Goal: Task Accomplishment & Management: Understand process/instructions

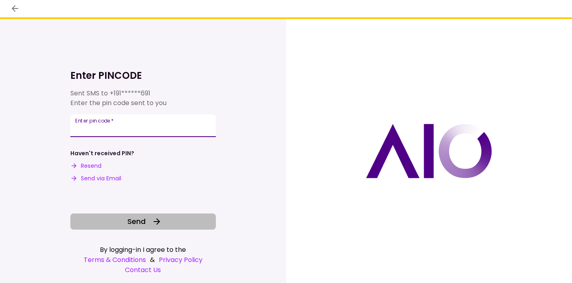
type input "******"
click at [148, 223] on button "Send" at bounding box center [143, 222] width 146 height 16
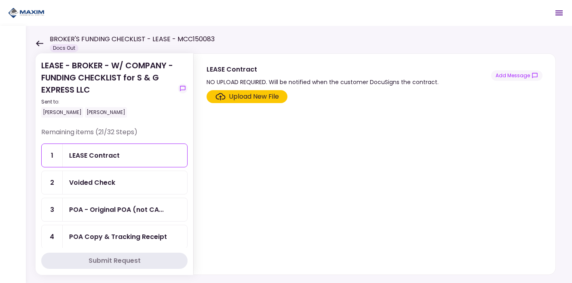
click at [140, 182] on div "Voided Check" at bounding box center [125, 183] width 112 height 10
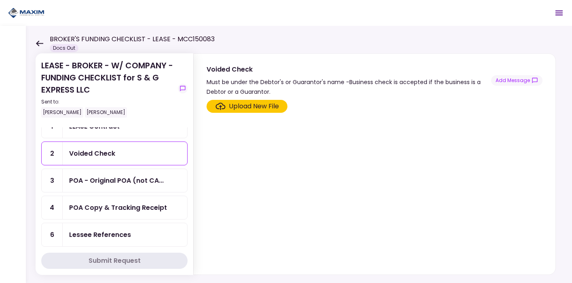
scroll to position [36, 0]
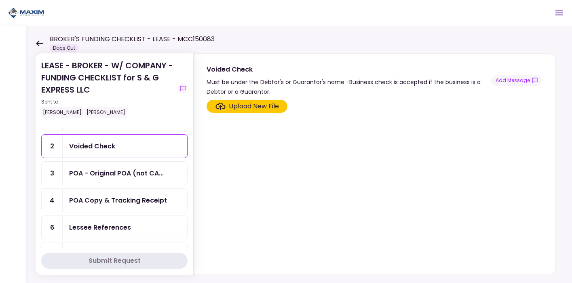
click at [119, 177] on div "POA - Original POA (not CA..." at bounding box center [125, 173] width 125 height 23
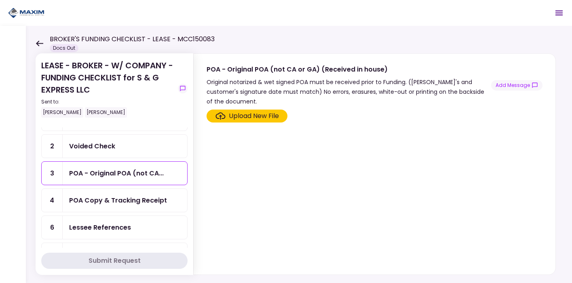
click at [117, 199] on div "POA Copy & Tracking Receipt" at bounding box center [118, 200] width 98 height 10
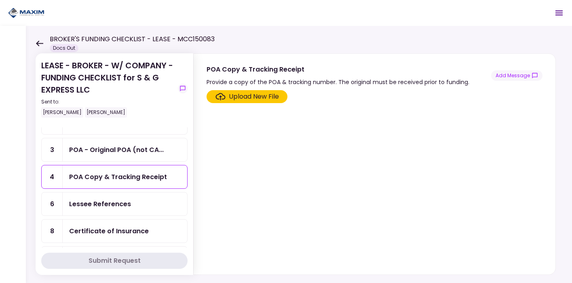
scroll to position [64, 0]
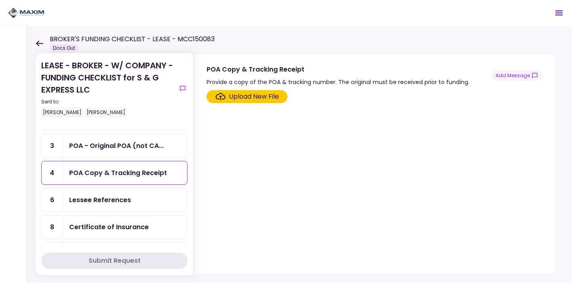
click at [117, 203] on div "Lessee References" at bounding box center [125, 200] width 125 height 23
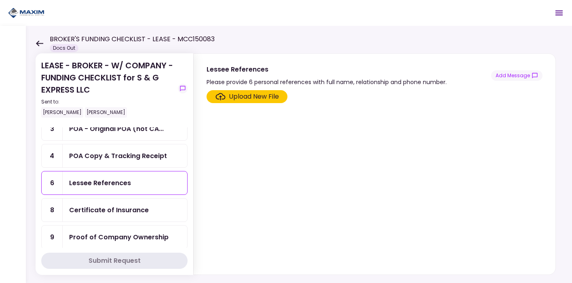
scroll to position [100, 0]
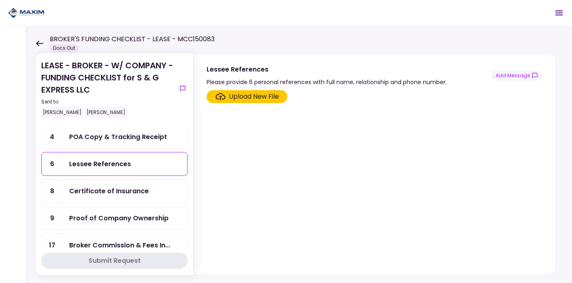
click at [115, 195] on div "Certificate of Insurance" at bounding box center [125, 191] width 125 height 23
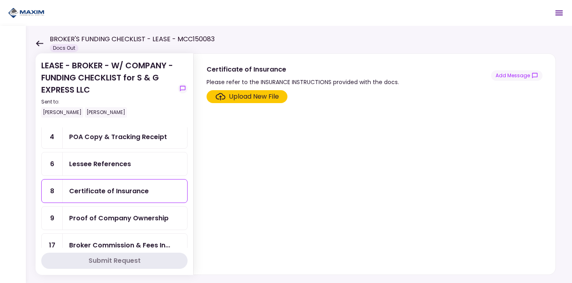
click at [120, 218] on div "Proof of Company Ownership" at bounding box center [119, 218] width 100 height 10
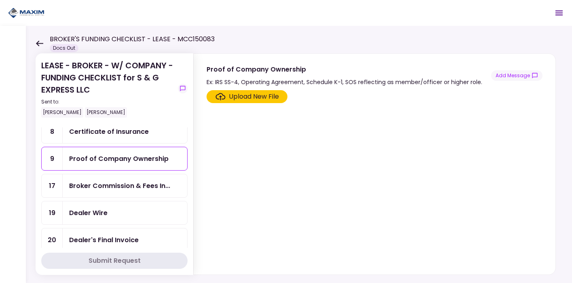
scroll to position [176, 0]
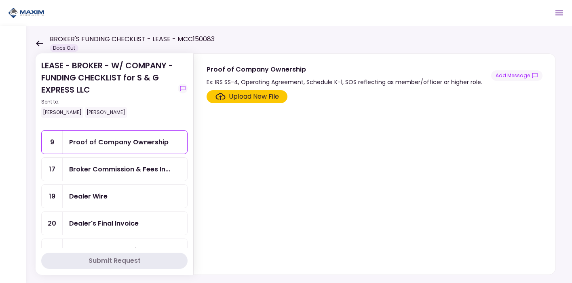
click at [112, 175] on div "Broker Commission & Fees In..." at bounding box center [125, 169] width 125 height 23
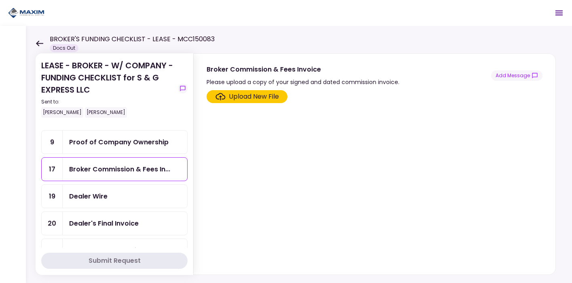
click at [91, 201] on div "Dealer Wire" at bounding box center [125, 196] width 125 height 23
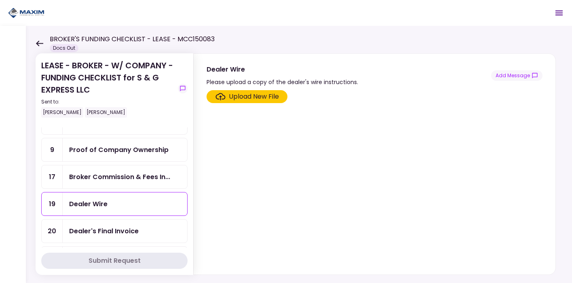
scroll to position [168, 0]
click at [110, 229] on div "Dealer's Final Invoice" at bounding box center [104, 232] width 70 height 10
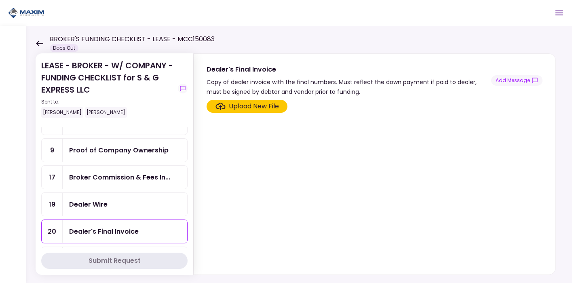
click at [111, 199] on div "Dealer Wire" at bounding box center [125, 204] width 112 height 10
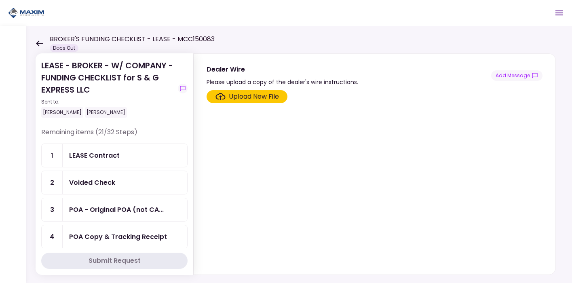
click at [116, 155] on div "LEASE Contract" at bounding box center [94, 155] width 51 height 10
click at [103, 184] on div "Voided Check" at bounding box center [92, 183] width 46 height 10
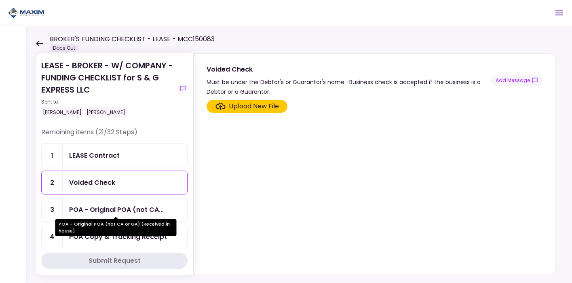
click at [105, 211] on div "POA - Original POA (not CA..." at bounding box center [116, 210] width 95 height 10
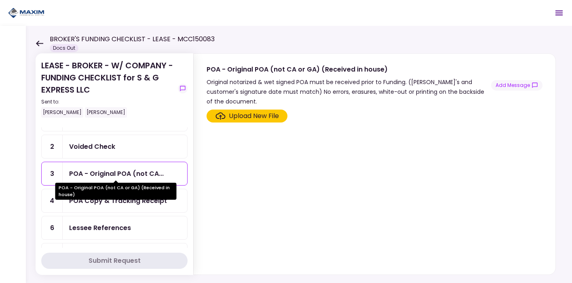
scroll to position [37, 0]
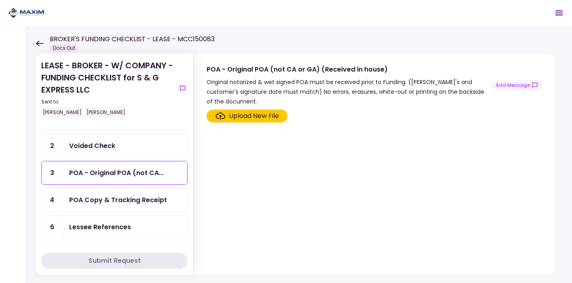
click at [89, 204] on div "POA Copy & Tracking Receipt" at bounding box center [125, 200] width 125 height 23
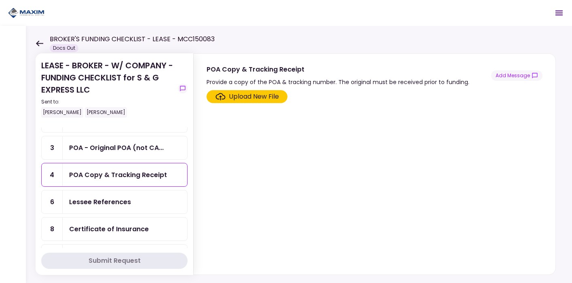
scroll to position [91, 0]
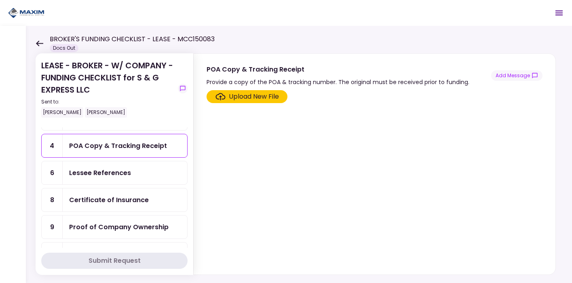
click at [93, 182] on link "6 Lessee References" at bounding box center [114, 173] width 146 height 24
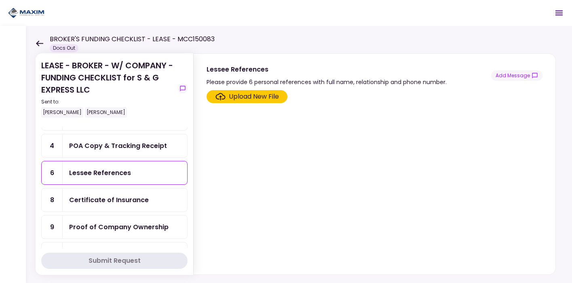
click at [94, 196] on div "Certificate of Insurance" at bounding box center [109, 200] width 80 height 10
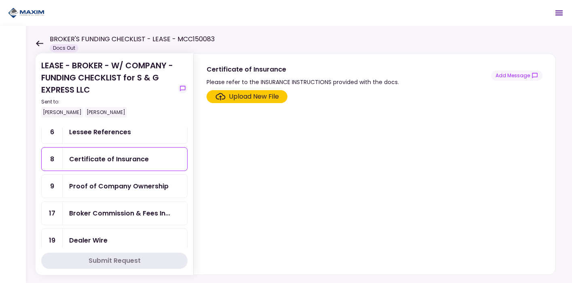
scroll to position [167, 0]
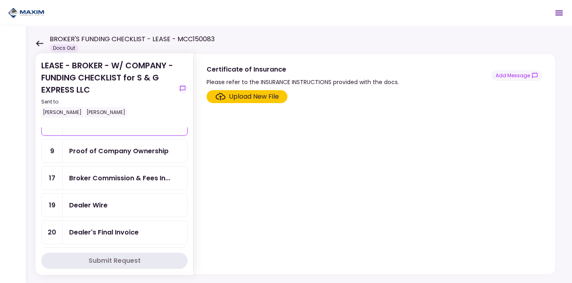
click at [94, 146] on div "Proof of Company Ownership" at bounding box center [119, 151] width 100 height 10
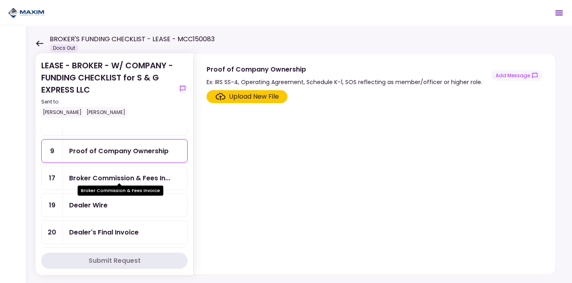
click at [90, 178] on div "Broker Commission & Fees In..." at bounding box center [119, 178] width 101 height 10
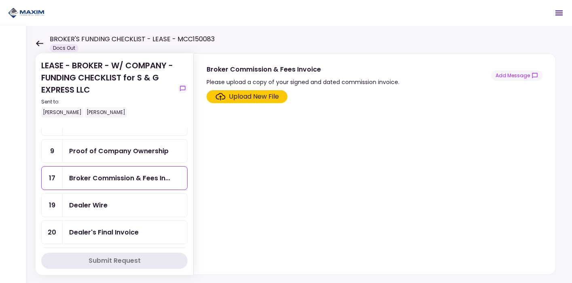
click at [78, 208] on div "Dealer Wire" at bounding box center [125, 205] width 125 height 23
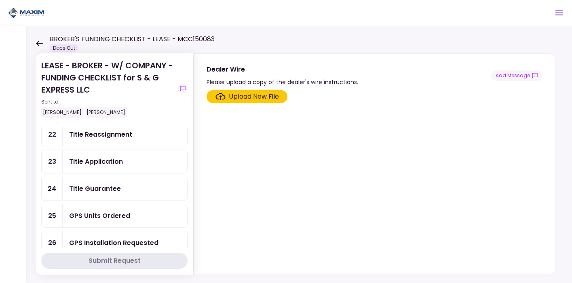
scroll to position [320, 0]
click at [109, 210] on div "GPS Units Ordered" at bounding box center [99, 215] width 61 height 10
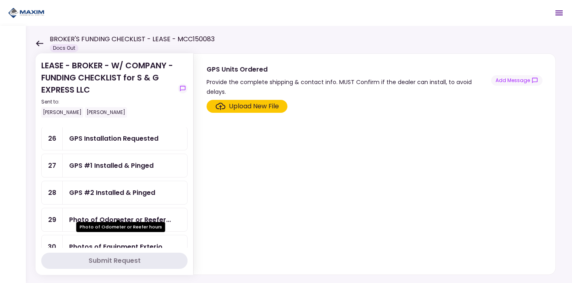
scroll to position [424, 0]
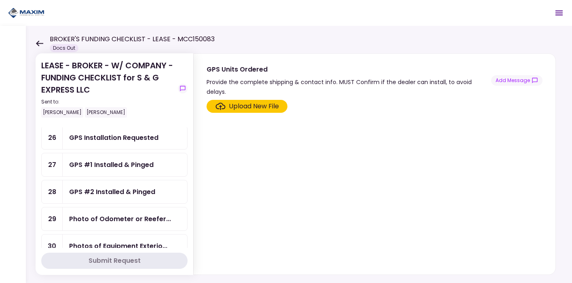
click at [106, 161] on div "GPS #1 Installed & Pinged" at bounding box center [111, 165] width 85 height 10
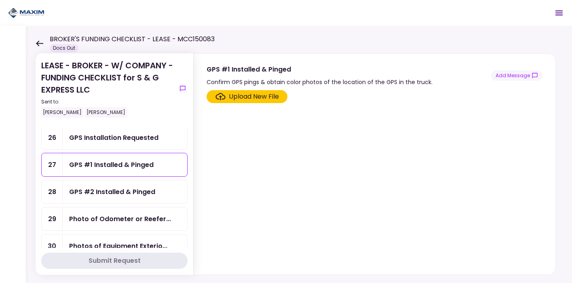
click at [107, 193] on div "GPS #2 Installed & Pinged" at bounding box center [125, 191] width 125 height 23
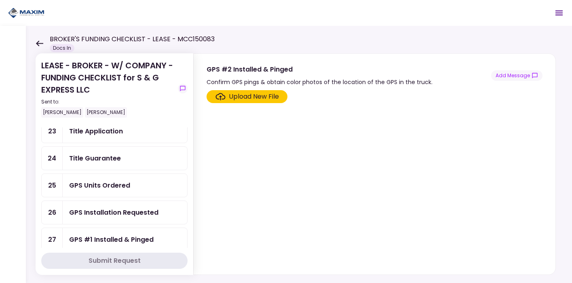
scroll to position [321, 0]
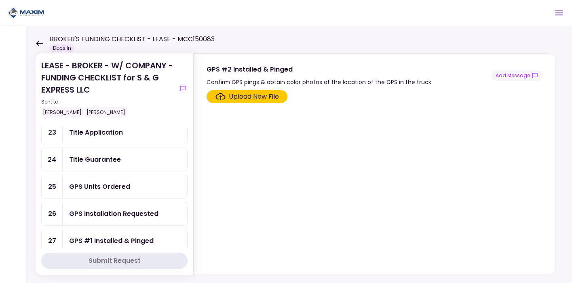
click at [129, 182] on div "GPS Units Ordered" at bounding box center [125, 187] width 112 height 10
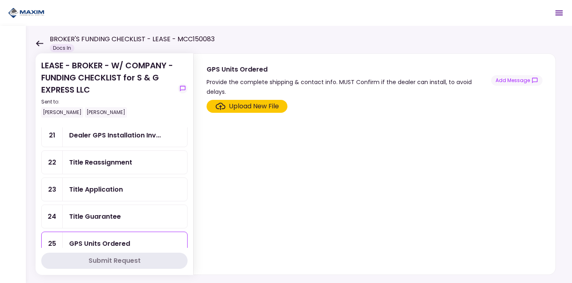
scroll to position [264, 0]
click at [112, 212] on div "Title Guarantee" at bounding box center [95, 217] width 52 height 10
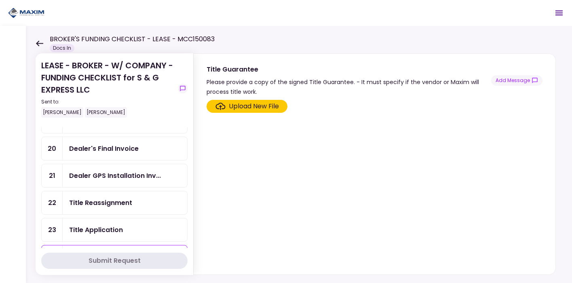
scroll to position [223, 0]
click at [117, 165] on div "Dealer GPS Installation Inv..." at bounding box center [125, 176] width 125 height 23
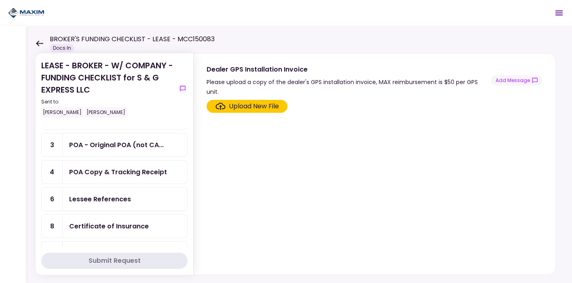
scroll to position [58, 0]
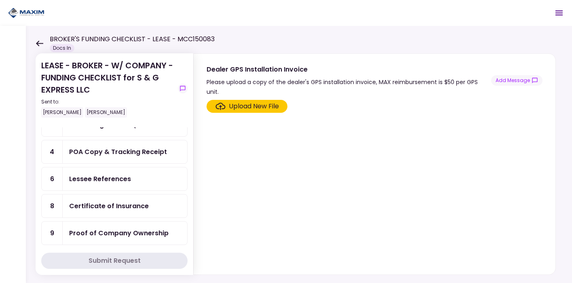
click at [104, 152] on div "POA Copy & Tracking Receipt" at bounding box center [118, 152] width 98 height 10
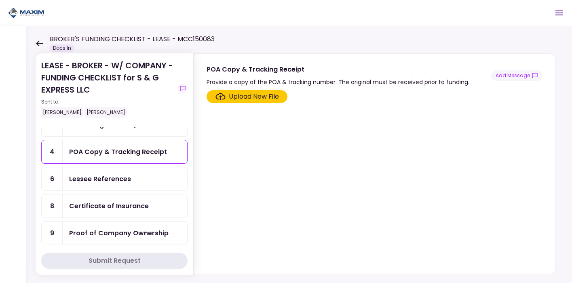
click at [105, 170] on div "Lessee References" at bounding box center [125, 178] width 125 height 23
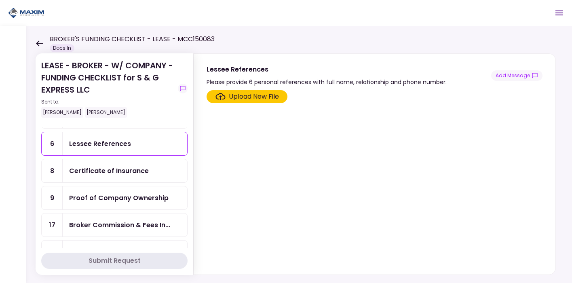
scroll to position [95, 0]
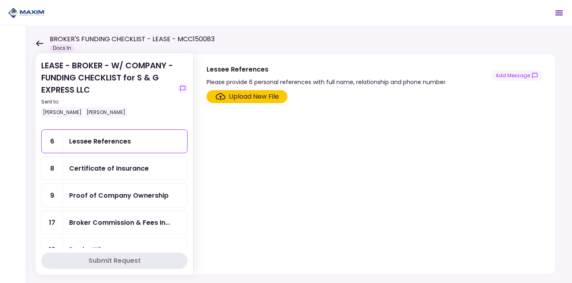
click at [109, 195] on div "Proof of Company Ownership" at bounding box center [119, 196] width 100 height 10
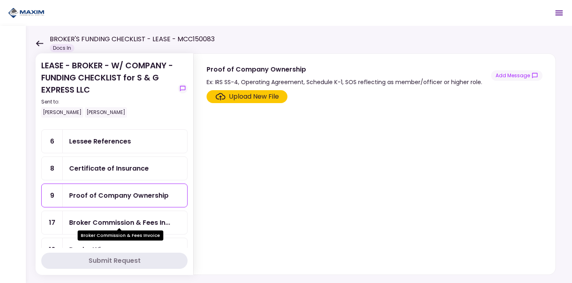
click at [108, 224] on div "Broker Commission & Fees In..." at bounding box center [119, 223] width 101 height 10
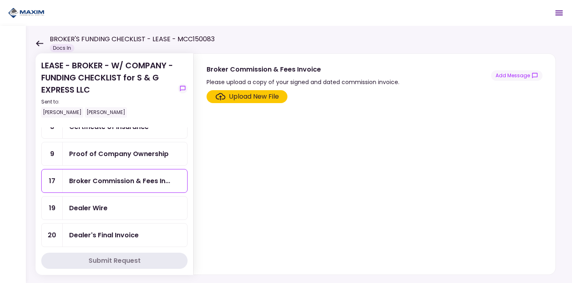
scroll to position [141, 0]
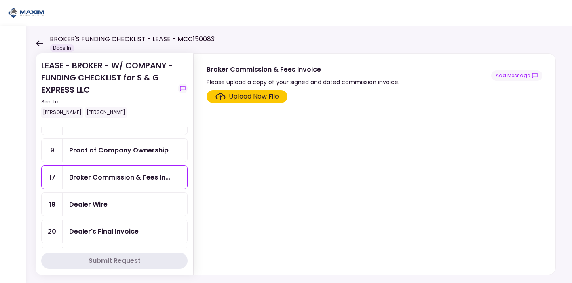
click at [99, 201] on div "Dealer Wire" at bounding box center [88, 204] width 38 height 10
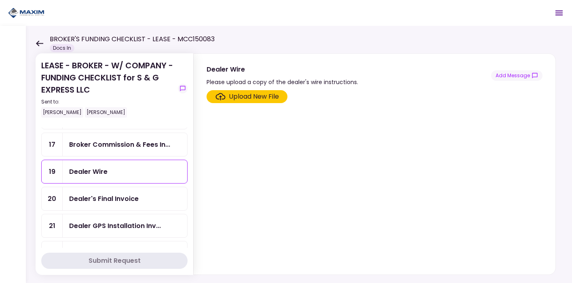
scroll to position [176, 0]
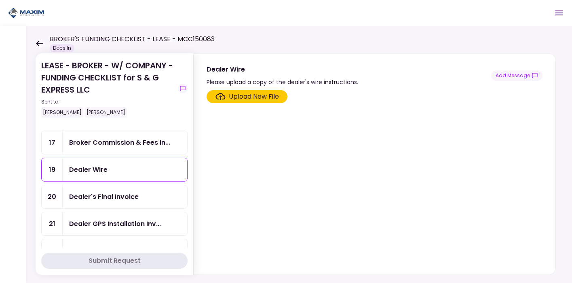
click at [100, 196] on div "Dealer's Final Invoice" at bounding box center [104, 197] width 70 height 10
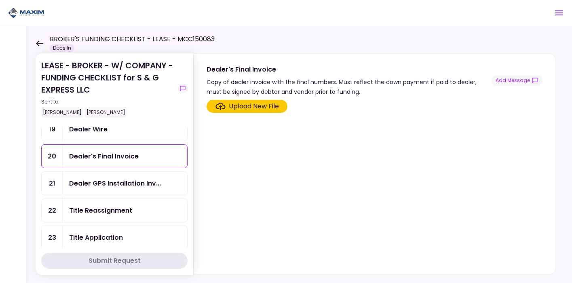
click at [98, 208] on div "Title Reassignment" at bounding box center [100, 211] width 63 height 10
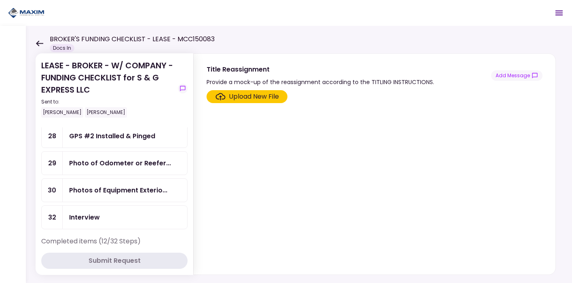
scroll to position [460, 0]
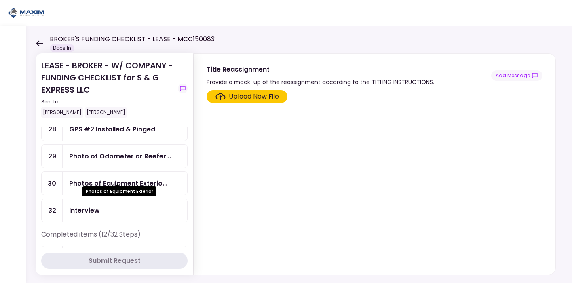
click at [99, 179] on div "Photos of Equipment Exterio..." at bounding box center [118, 183] width 98 height 10
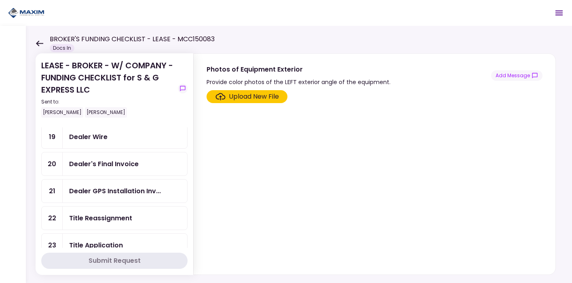
scroll to position [210, 0]
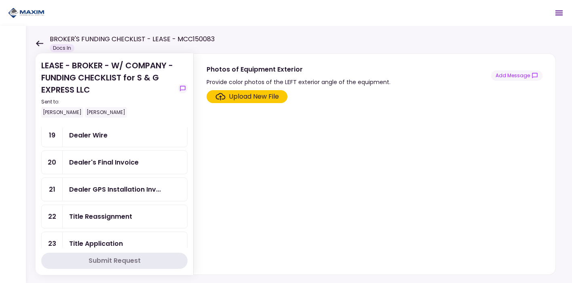
click at [95, 132] on div "Dealer Wire" at bounding box center [88, 135] width 38 height 10
click at [96, 160] on div "Dealer's Final Invoice" at bounding box center [104, 162] width 70 height 10
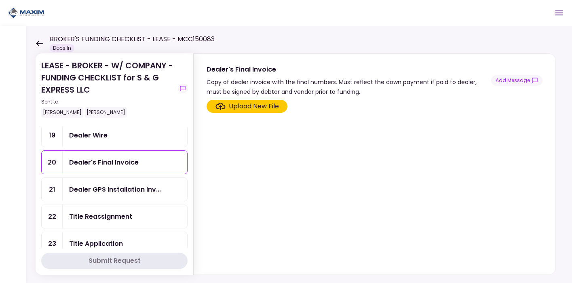
click at [103, 191] on div "Dealer GPS Installation Inv..." at bounding box center [125, 189] width 125 height 23
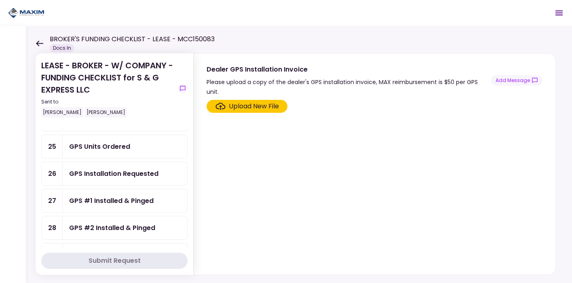
scroll to position [363, 0]
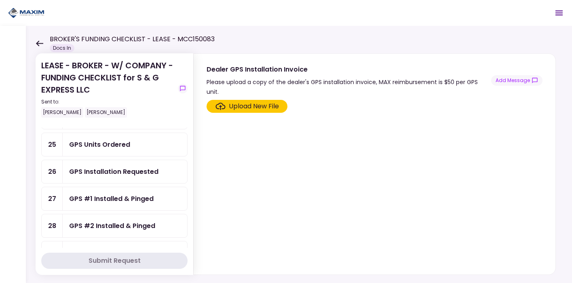
click at [108, 140] on div "GPS Units Ordered" at bounding box center [99, 145] width 61 height 10
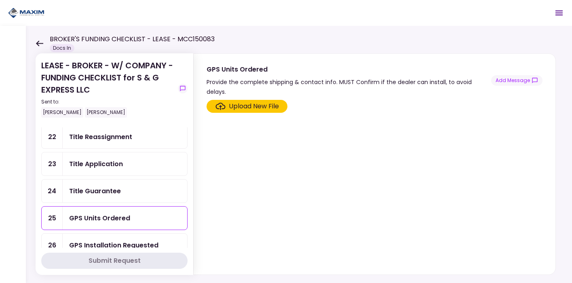
scroll to position [284, 0]
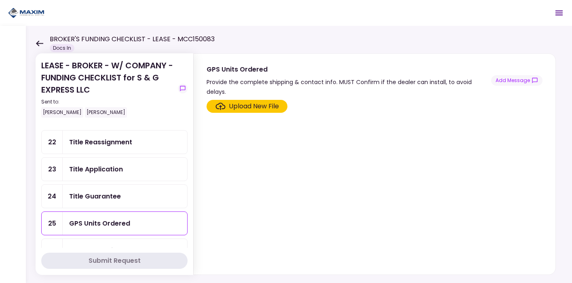
click at [98, 144] on div "Title Reassignment" at bounding box center [125, 142] width 125 height 23
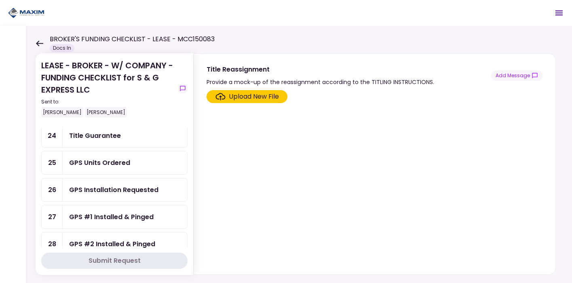
scroll to position [355, 0]
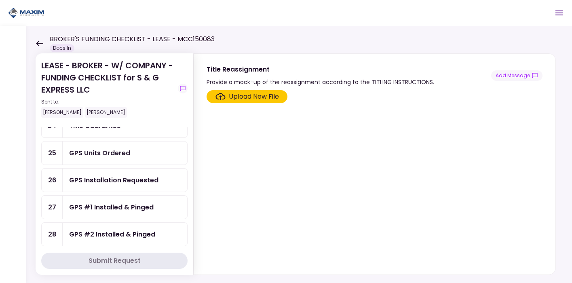
click at [93, 175] on div "GPS Installation Requested" at bounding box center [113, 180] width 89 height 10
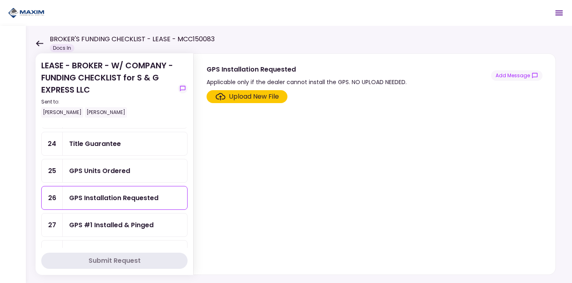
scroll to position [325, 0]
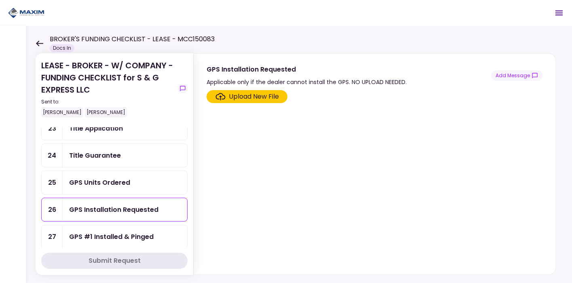
click at [93, 179] on div "GPS Units Ordered" at bounding box center [99, 183] width 61 height 10
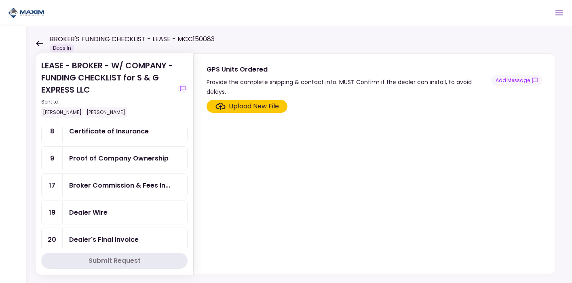
scroll to position [137, 0]
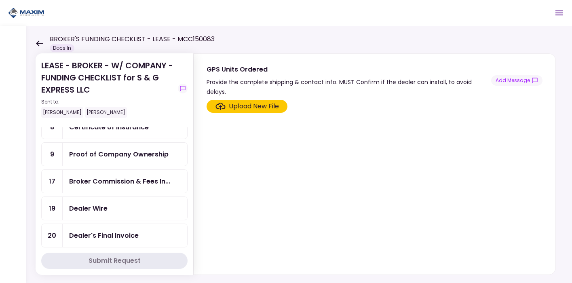
click at [120, 176] on div "Broker Commission & Fees In..." at bounding box center [119, 181] width 101 height 10
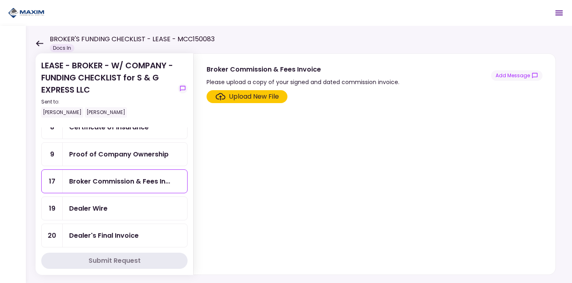
click at [98, 207] on div "Dealer Wire" at bounding box center [88, 208] width 38 height 10
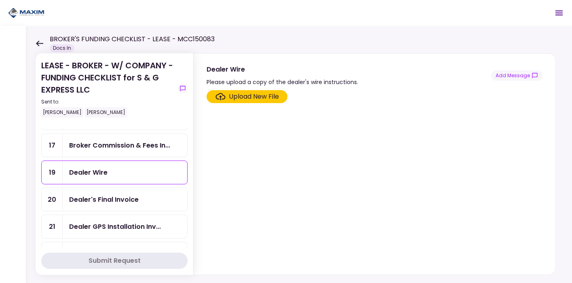
scroll to position [174, 0]
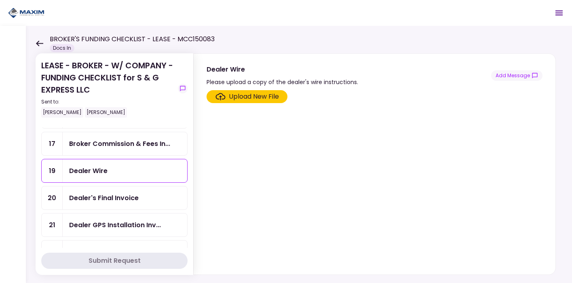
click at [92, 203] on div "Dealer's Final Invoice" at bounding box center [125, 198] width 125 height 23
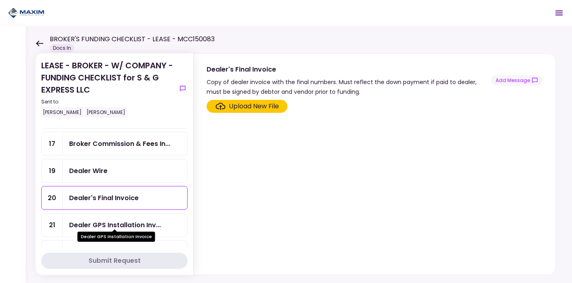
click at [96, 220] on div "Dealer GPS Installation Inv..." at bounding box center [115, 225] width 92 height 10
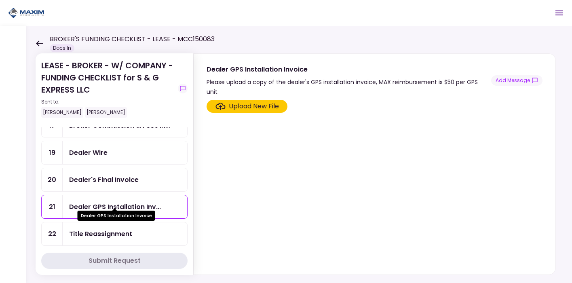
scroll to position [195, 0]
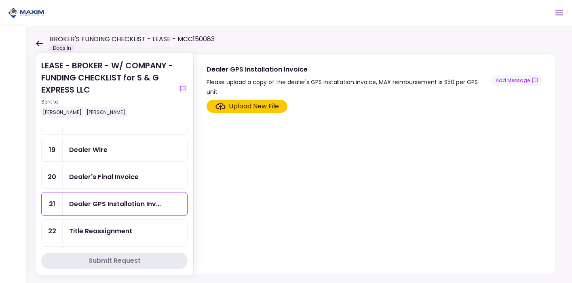
click at [92, 237] on div "Title Reassignment" at bounding box center [125, 231] width 125 height 23
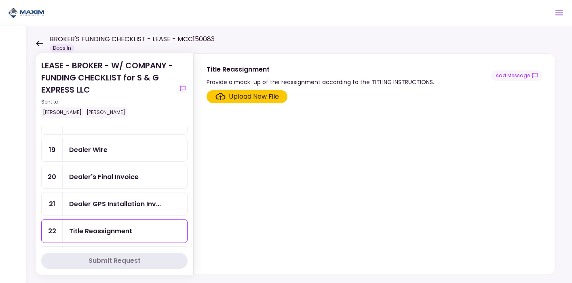
scroll to position [250, 0]
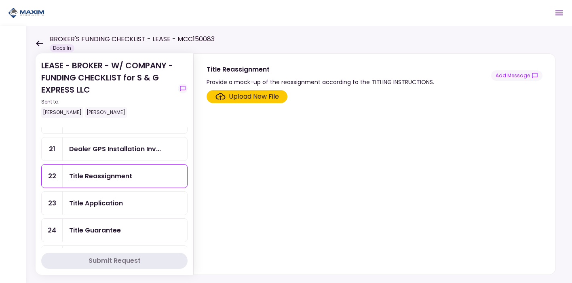
click at [94, 211] on ul "2 Voided Check 3 POA - Original POA (not CA... 4 POA Copy & Tracking Receipt 6 …" at bounding box center [114, 162] width 146 height 539
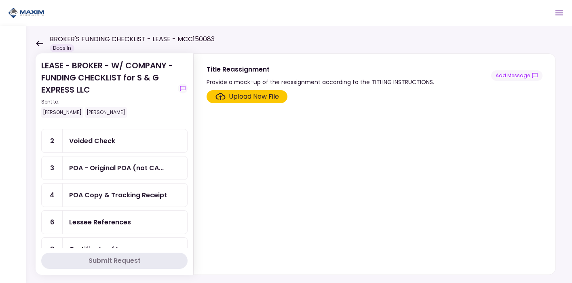
scroll to position [0, 0]
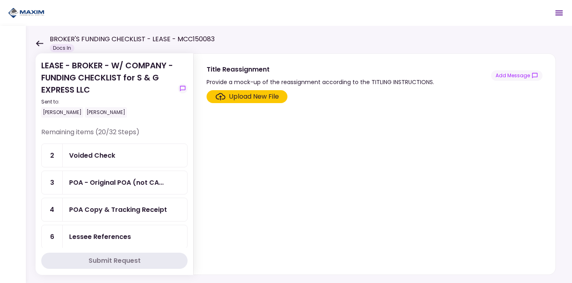
click at [102, 161] on div "Voided Check" at bounding box center [125, 155] width 125 height 23
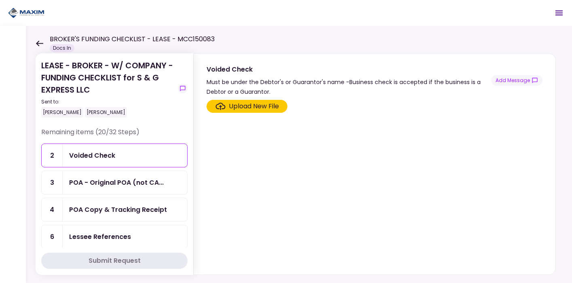
click at [105, 181] on div "POA - Original POA (not CA..." at bounding box center [116, 183] width 95 height 10
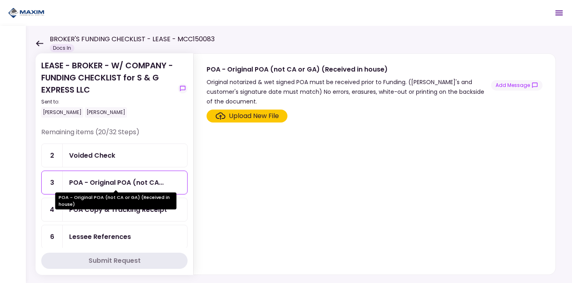
click at [105, 205] on div "POA - Original POA (not CA or GA) (Received in house)" at bounding box center [115, 201] width 121 height 17
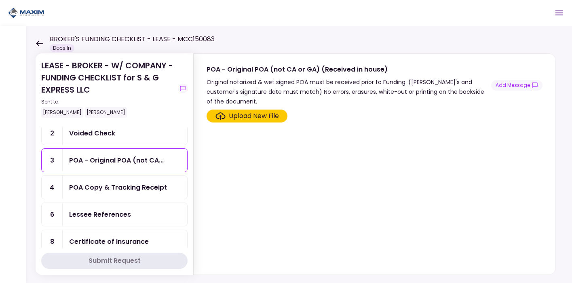
scroll to position [28, 0]
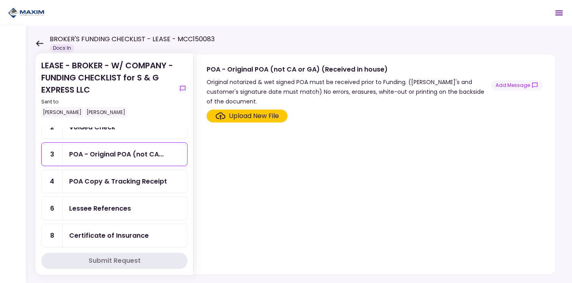
click at [100, 210] on div "Lessee References" at bounding box center [100, 208] width 62 height 10
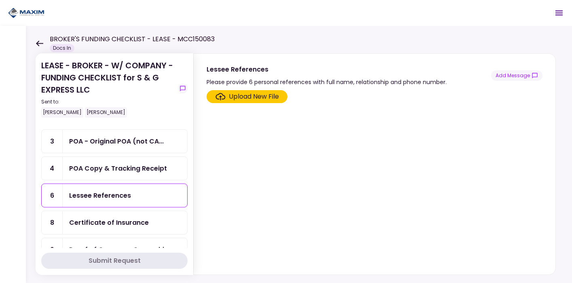
click at [100, 214] on div "Certificate of Insurance" at bounding box center [125, 222] width 125 height 23
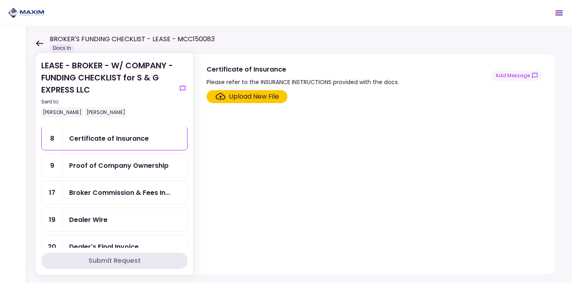
scroll to position [134, 0]
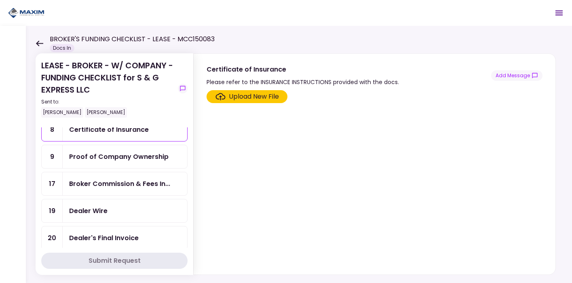
click at [91, 162] on div "Proof of Company Ownership" at bounding box center [125, 156] width 125 height 23
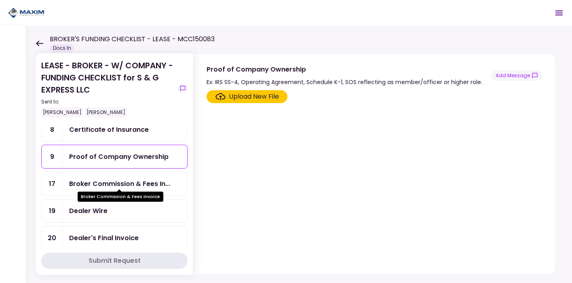
click at [96, 179] on div "Broker Commission & Fees In..." at bounding box center [119, 184] width 101 height 10
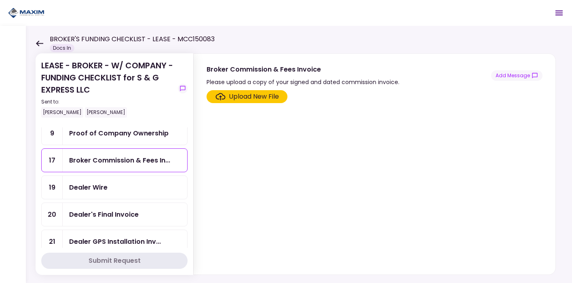
scroll to position [167, 0]
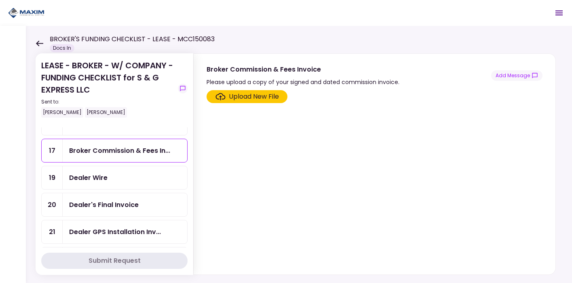
click at [88, 174] on div "Dealer Wire" at bounding box center [88, 178] width 38 height 10
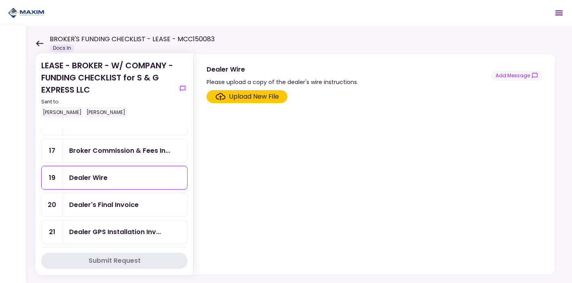
click at [97, 209] on div "Dealer's Final Invoice" at bounding box center [125, 204] width 125 height 23
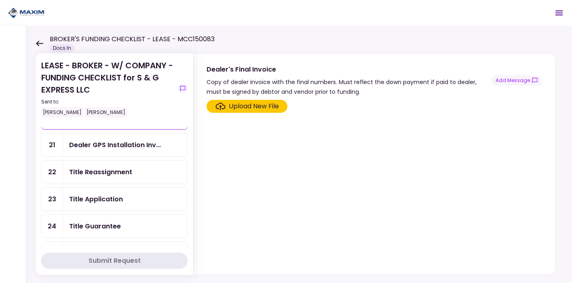
scroll to position [265, 0]
